Goal: Information Seeking & Learning: Learn about a topic

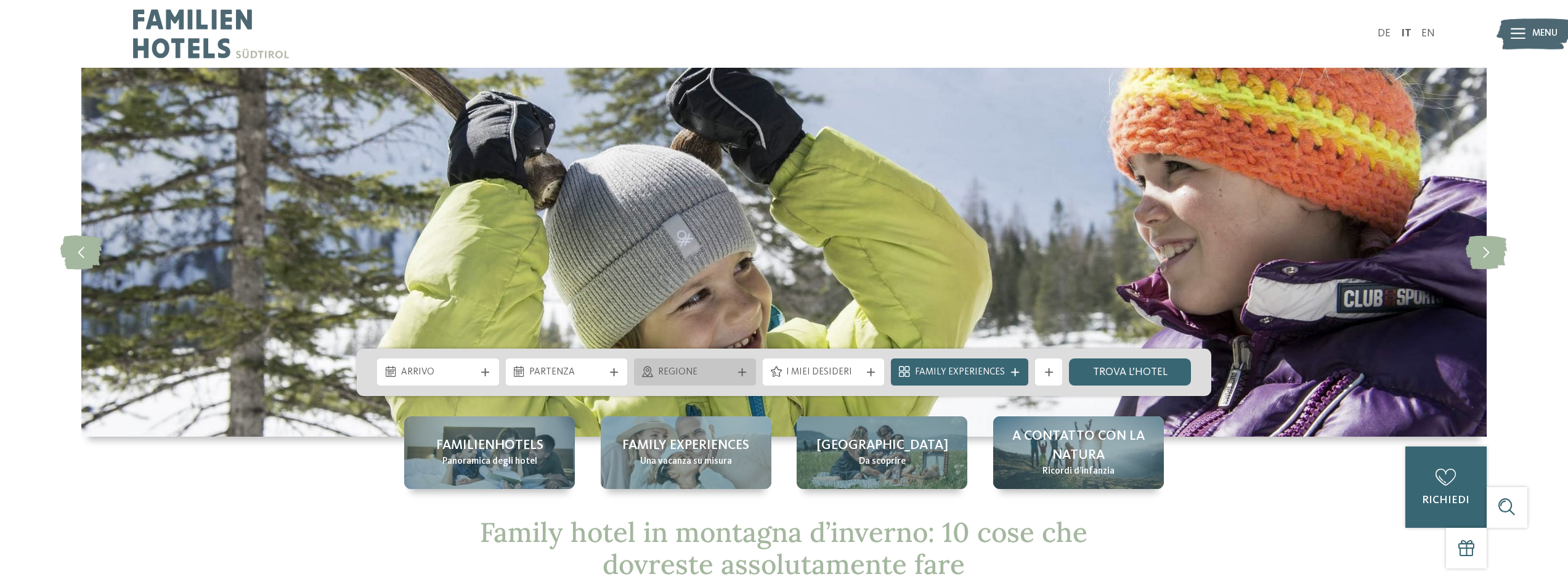
click at [746, 370] on icon at bounding box center [742, 372] width 8 height 8
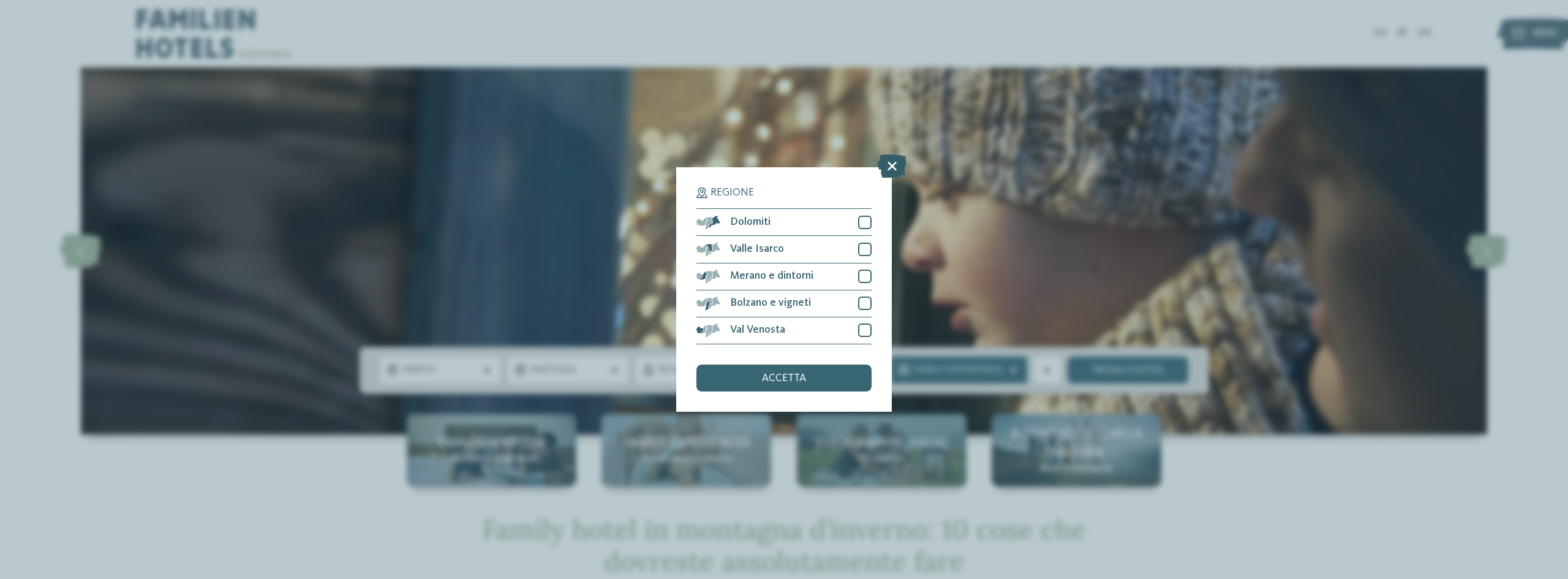
click at [888, 166] on icon at bounding box center [892, 167] width 29 height 23
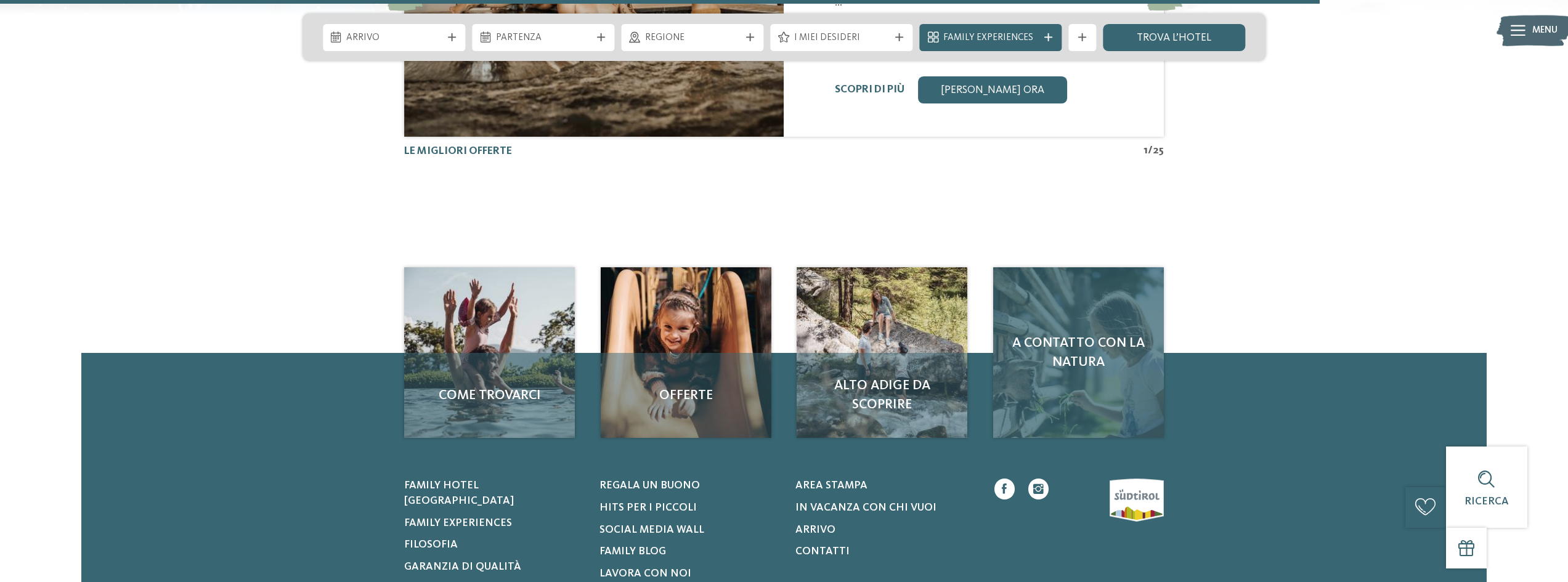
scroll to position [2401, 0]
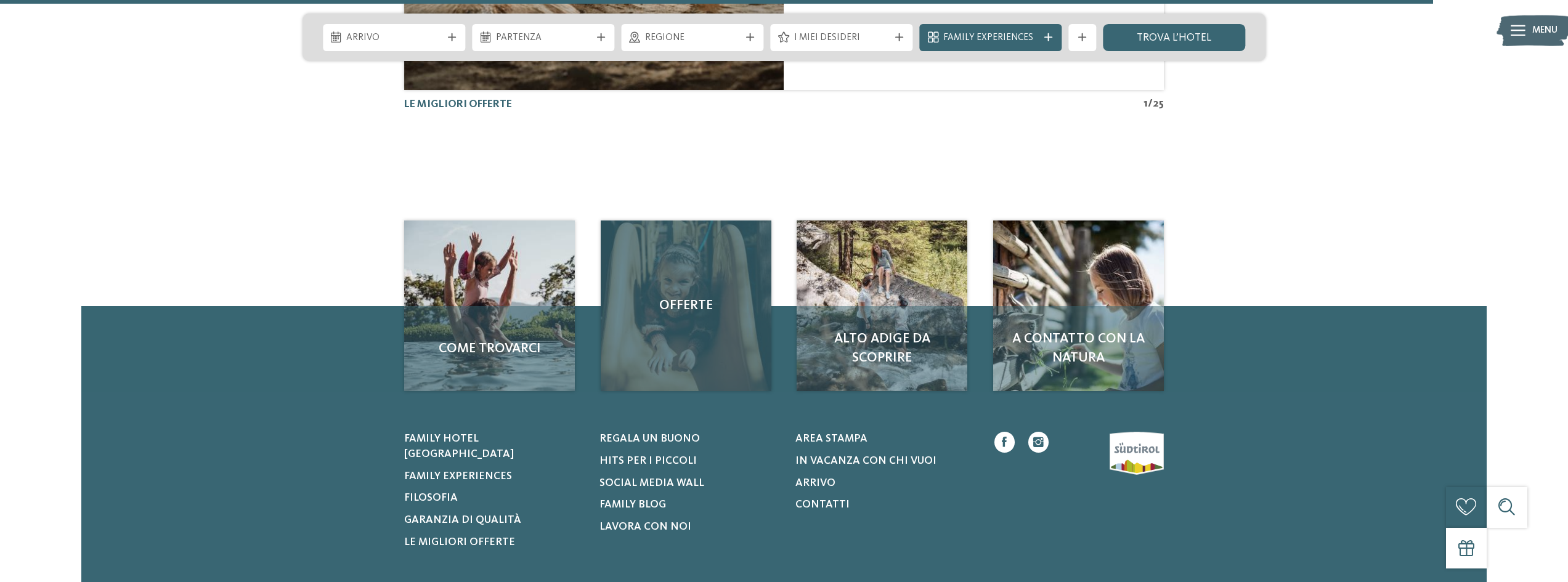
click at [674, 302] on span "Offerte" at bounding box center [685, 305] width 143 height 19
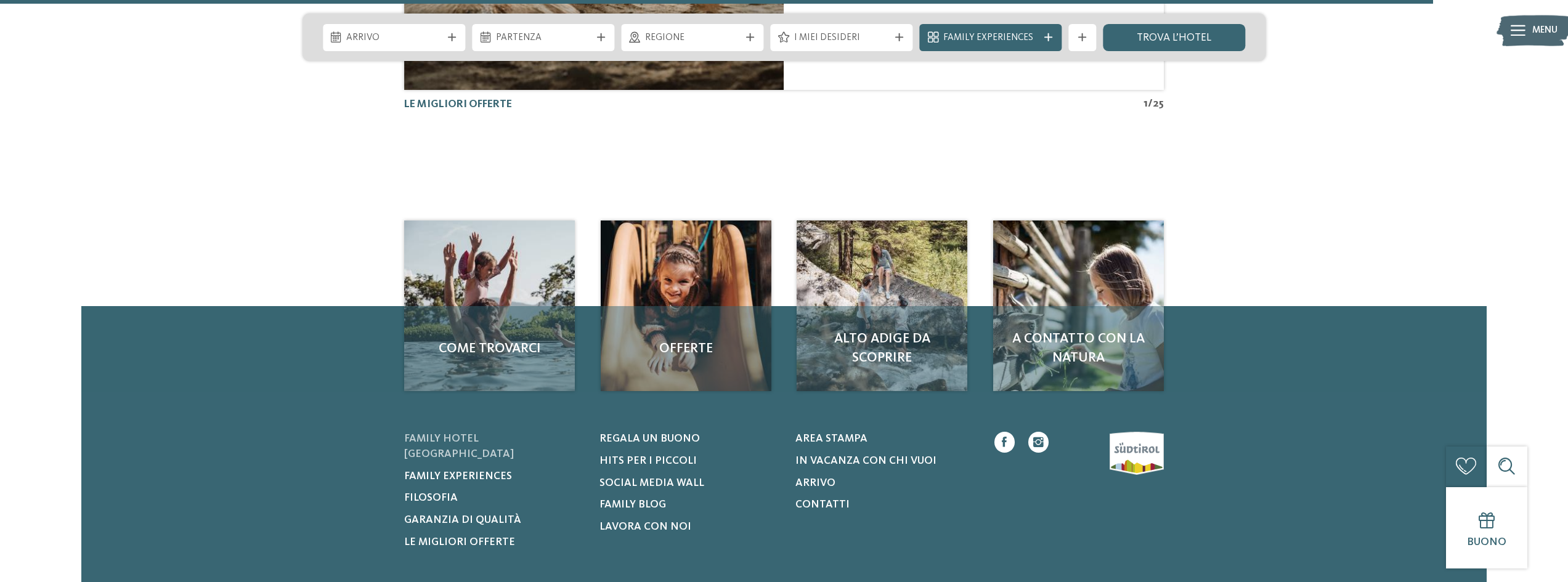
click at [462, 433] on span "Family hotel [GEOGRAPHIC_DATA]" at bounding box center [459, 446] width 110 height 25
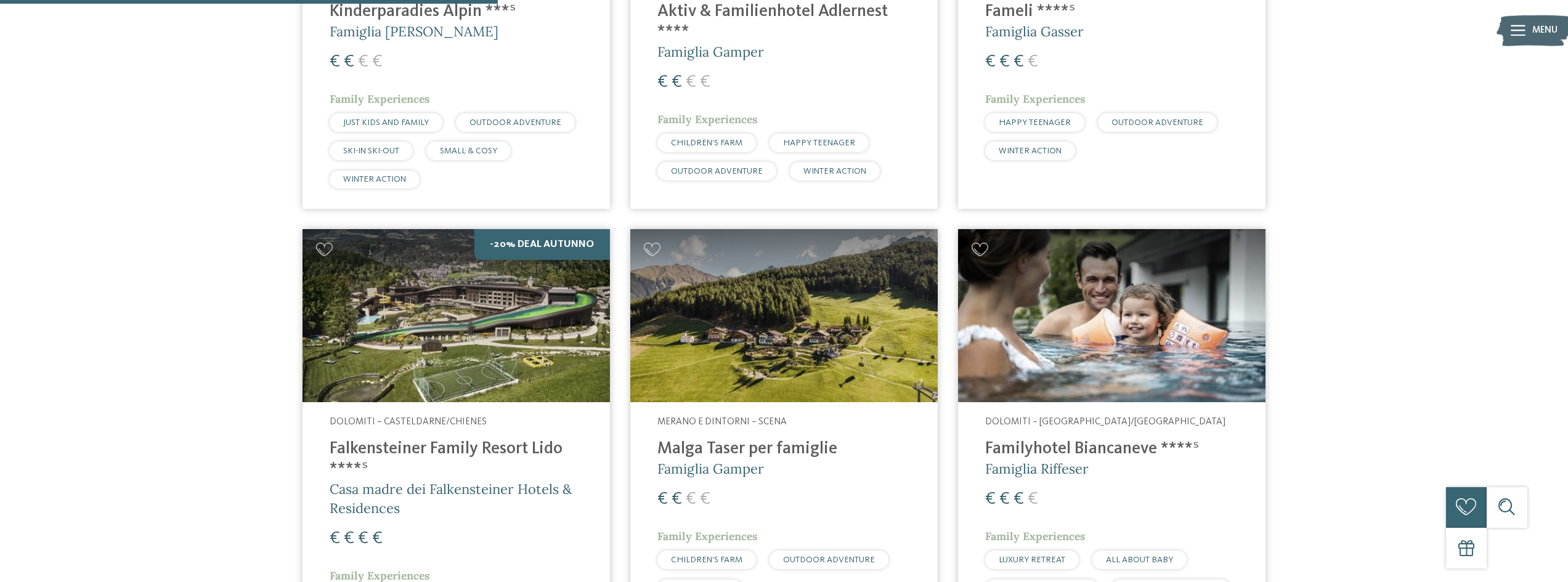
scroll to position [1601, 0]
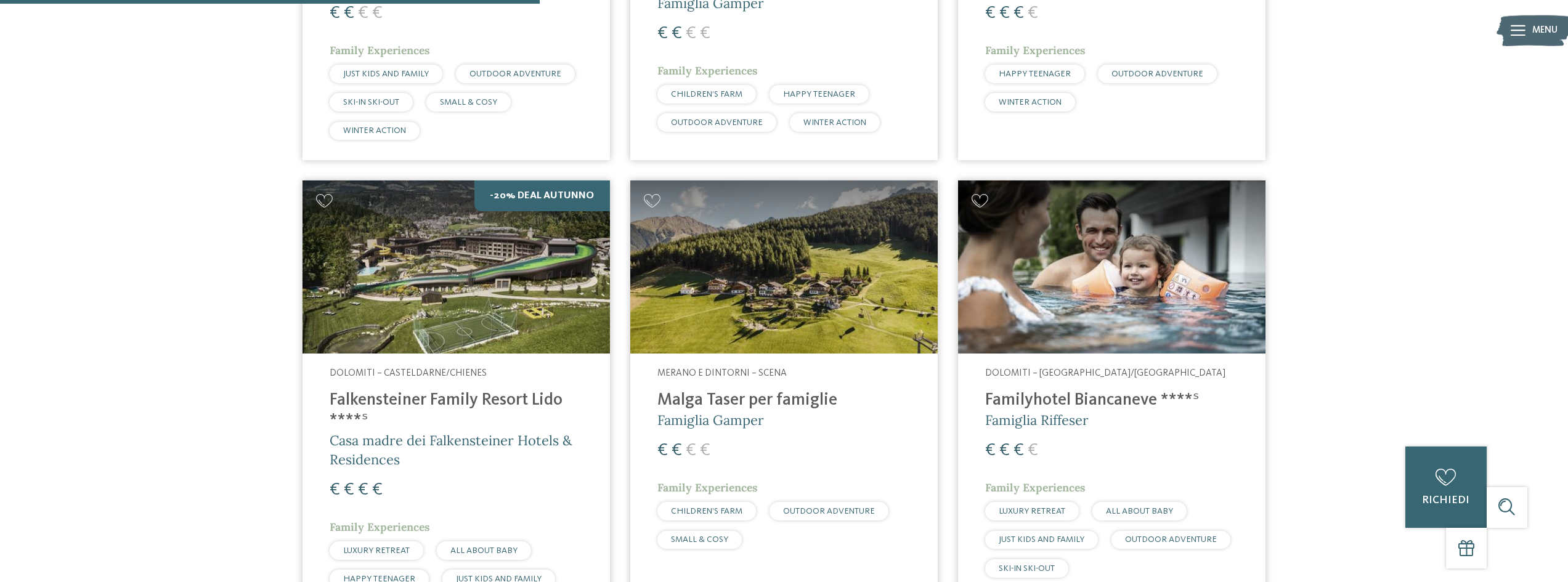
click at [390, 390] on h4 "Falkensteiner Family Resort Lido ****ˢ" at bounding box center [456, 410] width 253 height 40
click at [418, 295] on img at bounding box center [457, 267] width 308 height 173
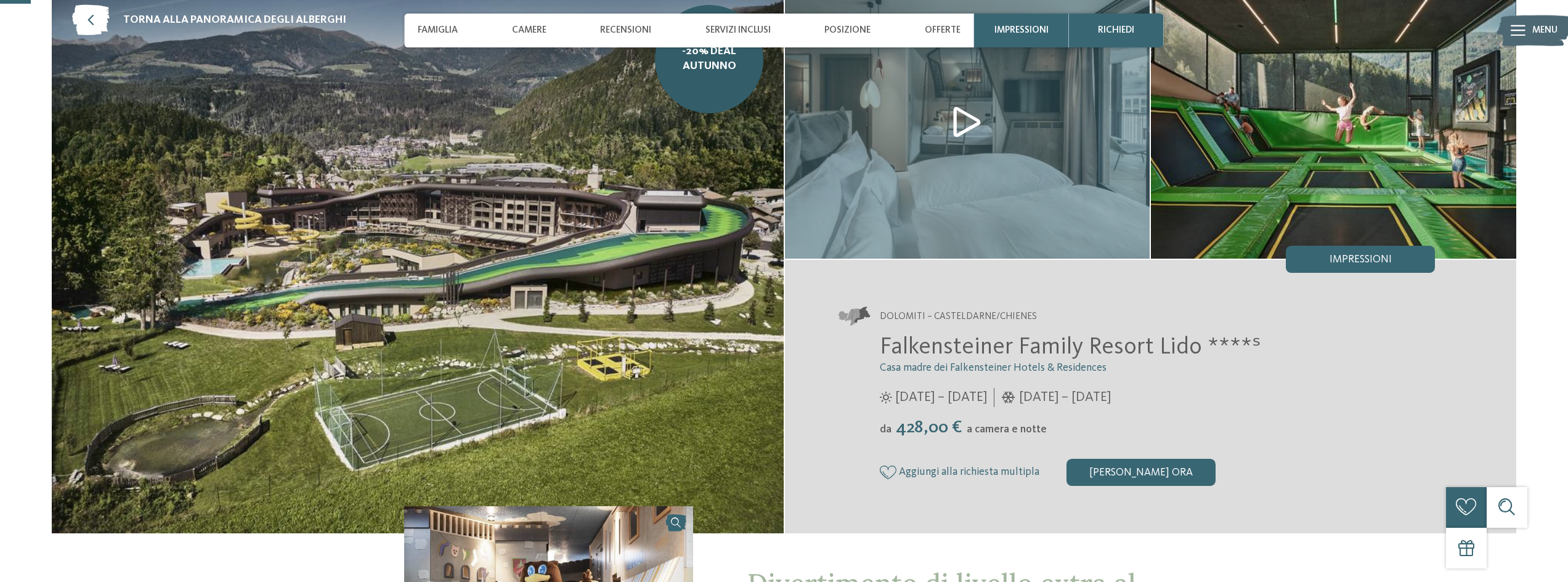
scroll to position [62, 0]
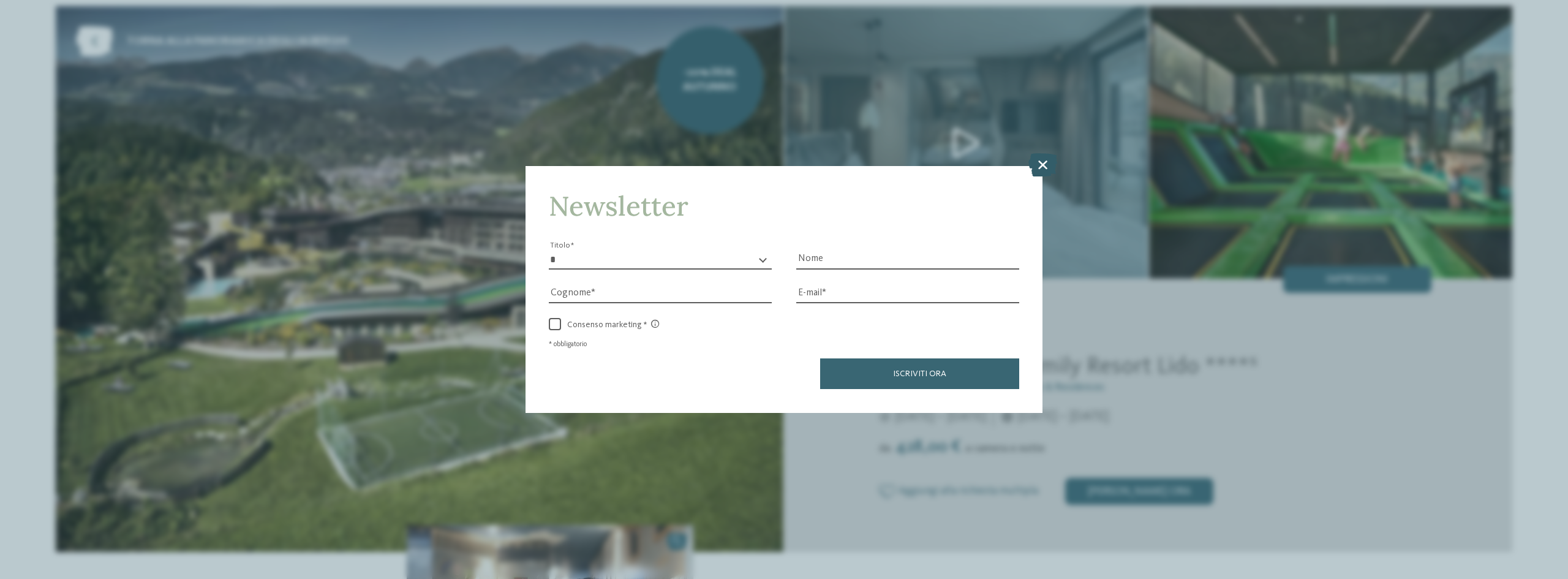
click at [1040, 167] on icon at bounding box center [1043, 165] width 29 height 23
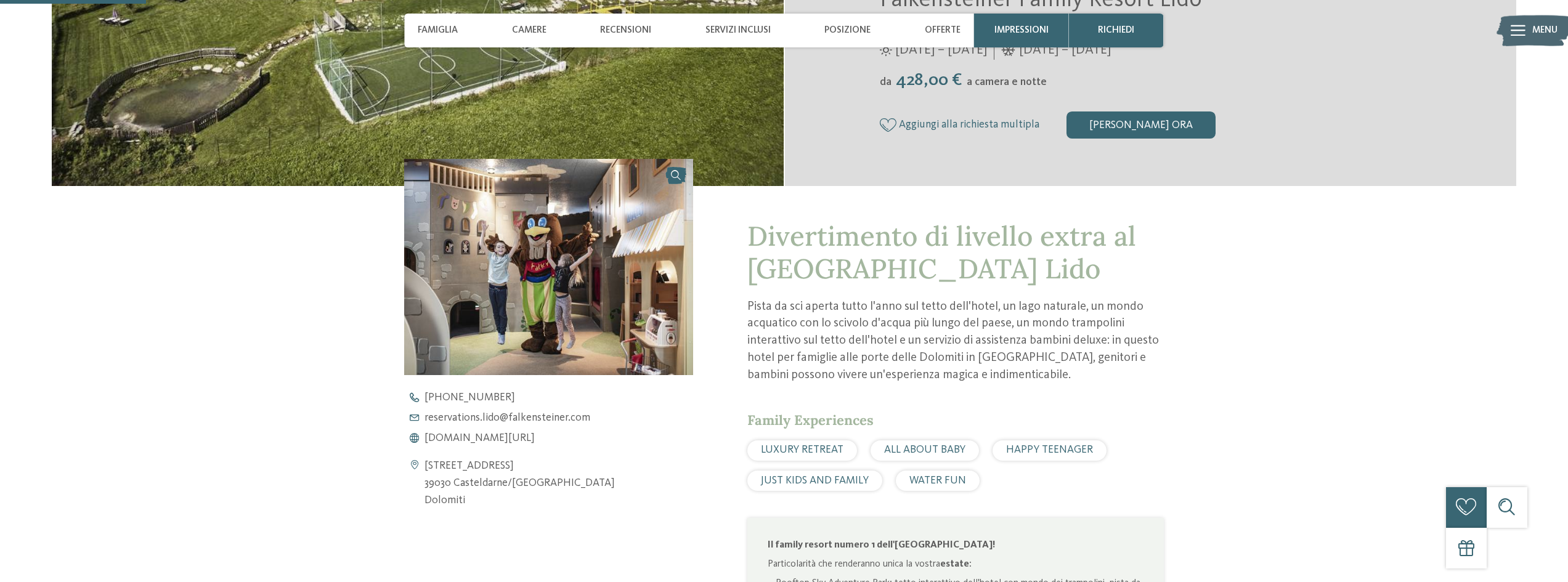
scroll to position [431, 0]
click at [809, 325] on p "Pista da sci aperta tutto l'anno sul tetto dell'hotel, un lago naturale, un mon…" at bounding box center [955, 340] width 417 height 85
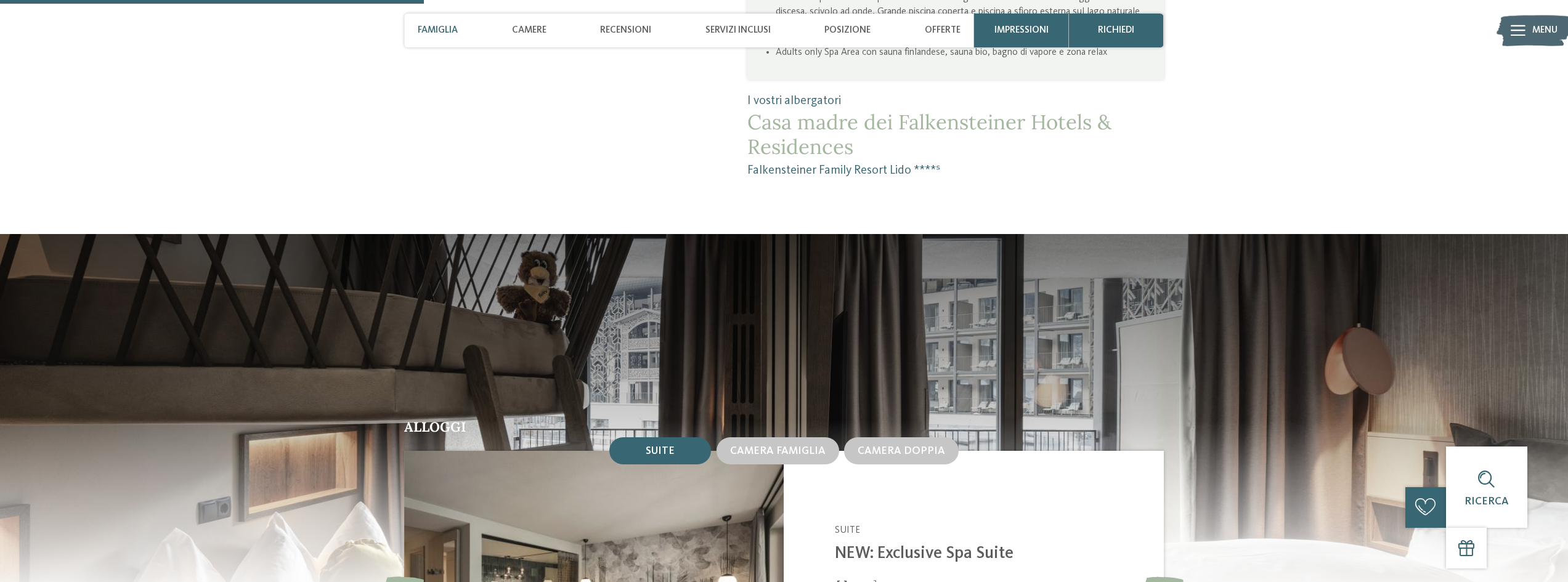
scroll to position [1539, 0]
